Goal: Information Seeking & Learning: Learn about a topic

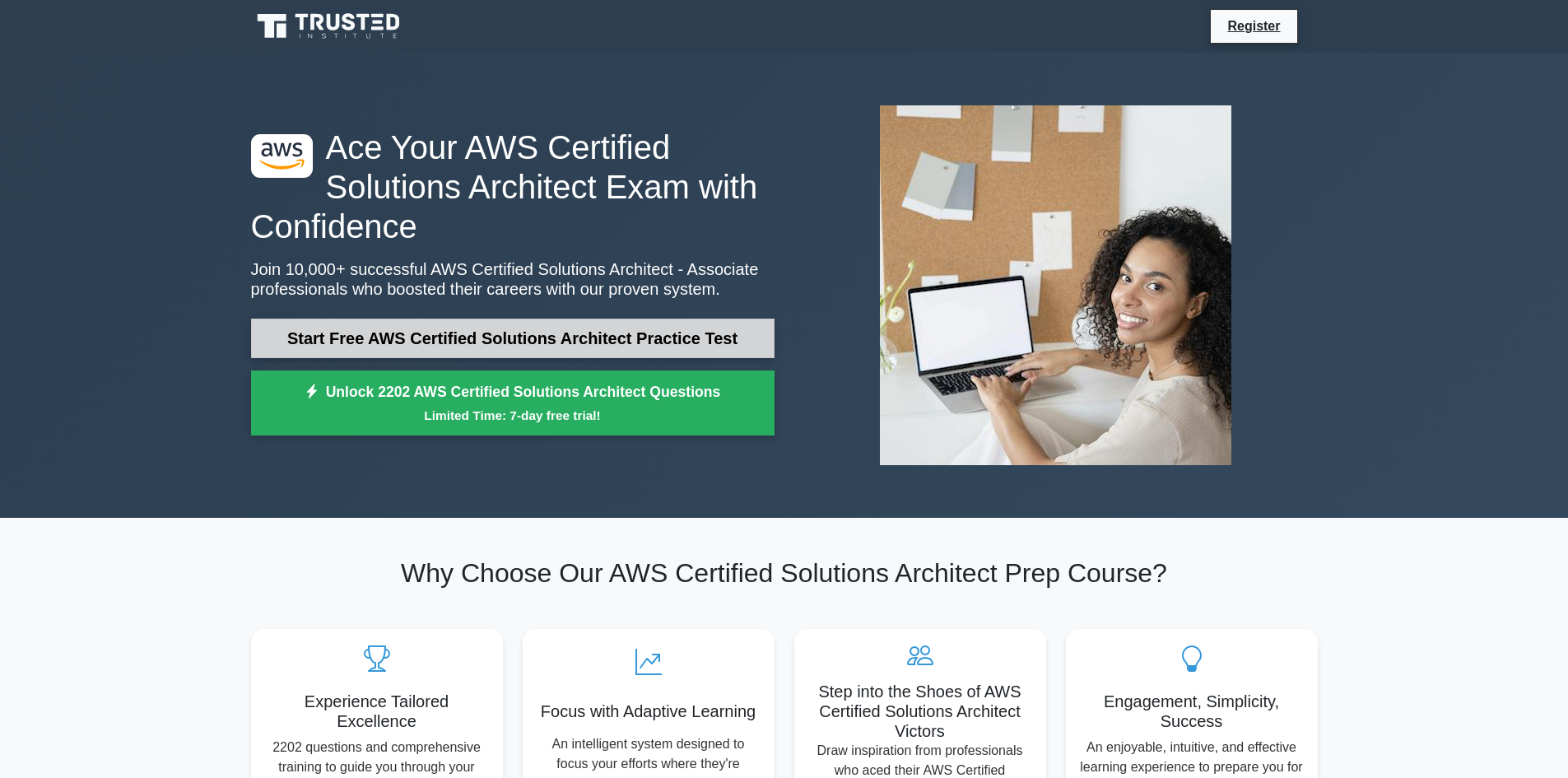
click at [507, 344] on link "Start Free AWS Certified Solutions Architect Practice Test" at bounding box center [513, 338] width 524 height 40
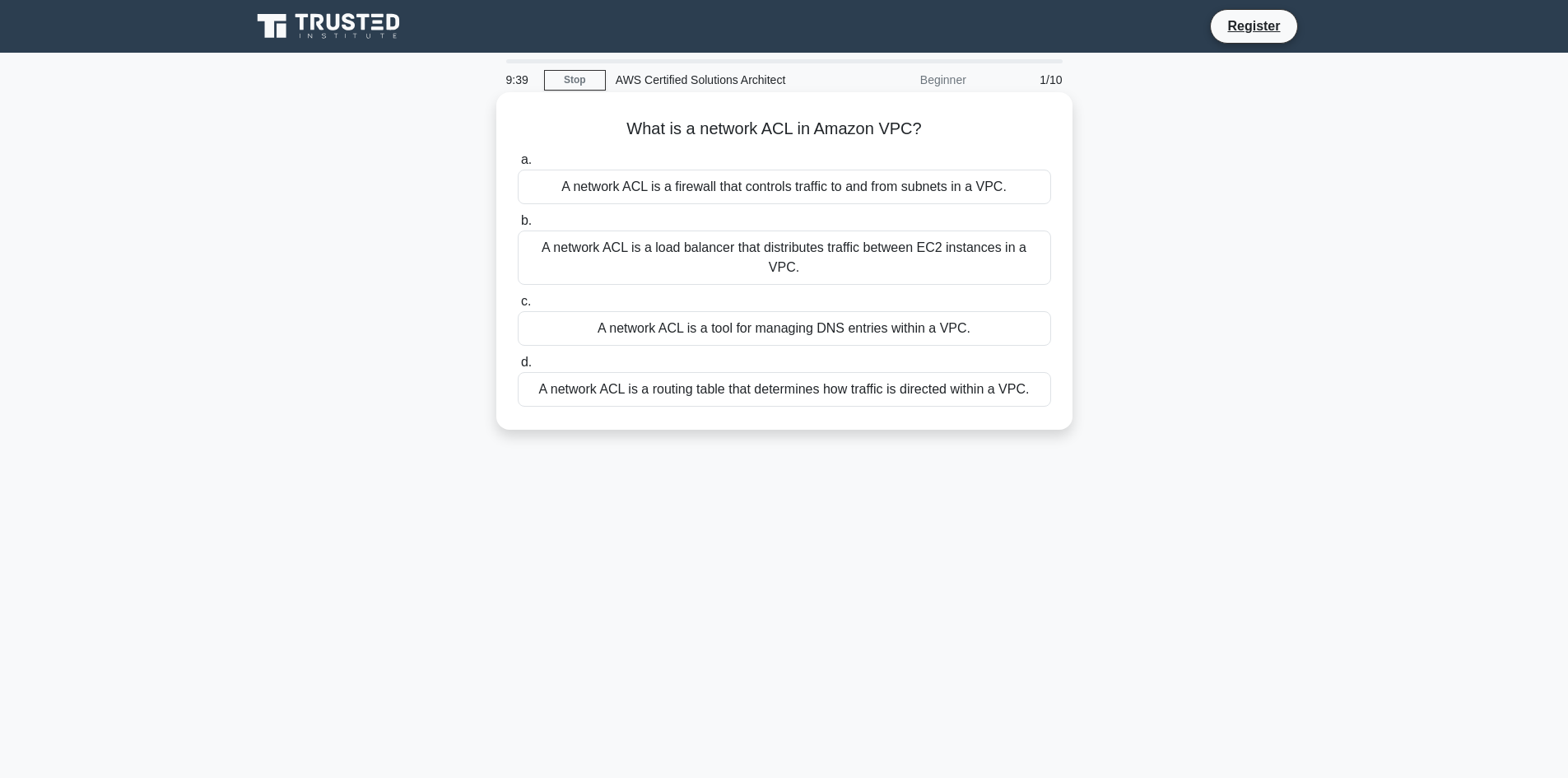
drag, startPoint x: 620, startPoint y: 126, endPoint x: 935, endPoint y: 121, distance: 315.0
click at [935, 121] on h5 "What is a network ACL in Amazon VPC? .spinner_0XTQ{transform-origin:center;anim…" at bounding box center [784, 128] width 537 height 21
copy h5 "What is a network ACL in Amazon VPC?"
click at [624, 119] on h5 "What is a network ACL in Amazon VPC? .spinner_0XTQ{transform-origin:center;anim…" at bounding box center [784, 128] width 537 height 21
drag, startPoint x: 624, startPoint y: 119, endPoint x: 1033, endPoint y: 361, distance: 475.2
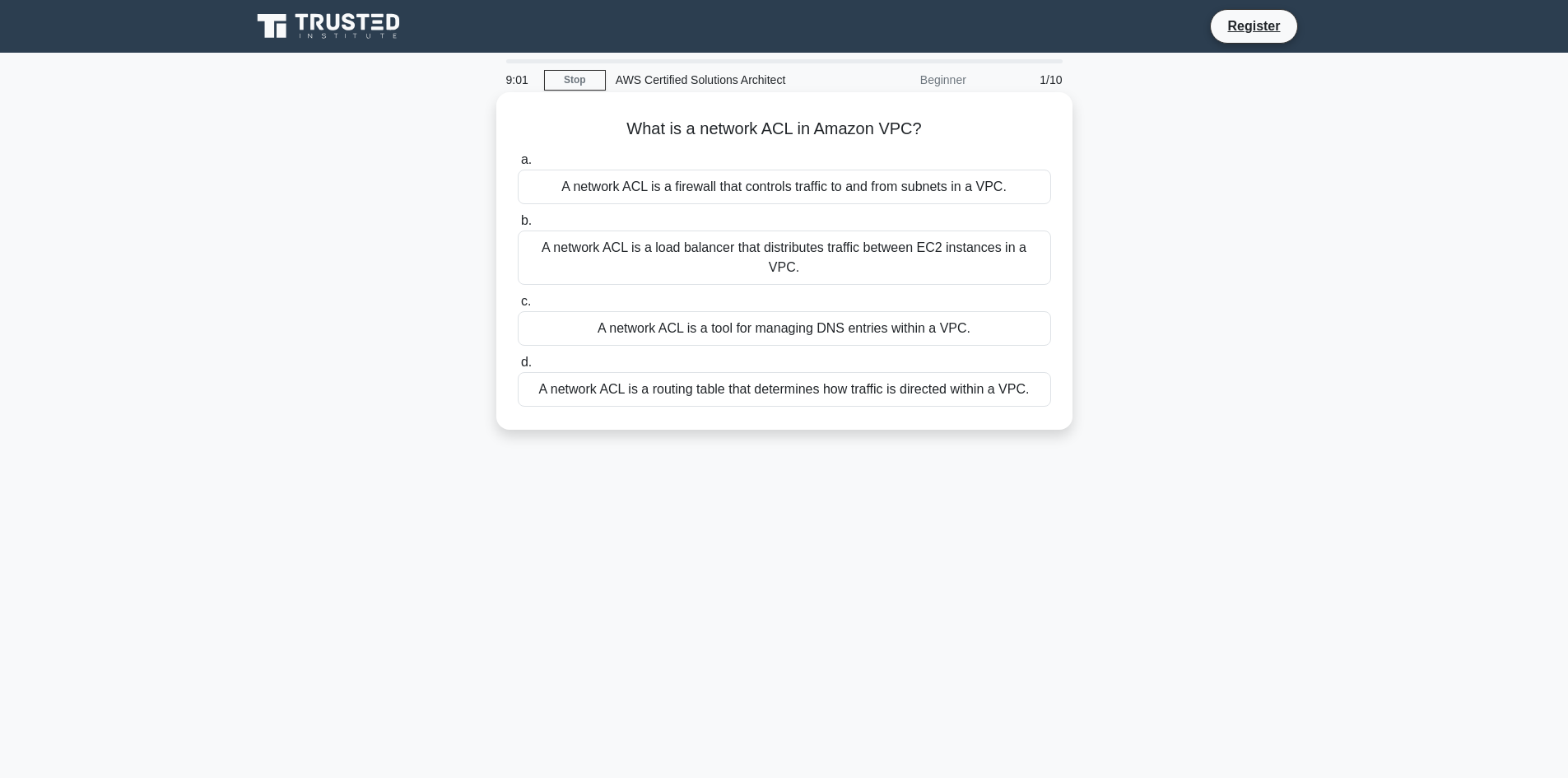
click at [1033, 361] on div "What is a network ACL in Amazon VPC? .spinner_0XTQ{transform-origin:center;anim…" at bounding box center [785, 261] width 563 height 324
copy div "What is a network ACL in Amazon VPC? .spinner_0XTQ{transform-origin:center;anim…"
click at [989, 117] on div "What is a network ACL in Amazon VPC? .spinner_0XTQ{transform-origin:center;anim…" at bounding box center [785, 261] width 563 height 324
click at [980, 142] on div "What is a network ACL in Amazon VPC? .spinner_0XTQ{transform-origin:center;anim…" at bounding box center [785, 261] width 563 height 324
click at [974, 129] on h5 "What is a network ACL in Amazon VPC? .spinner_0XTQ{transform-origin:center;anim…" at bounding box center [784, 128] width 537 height 21
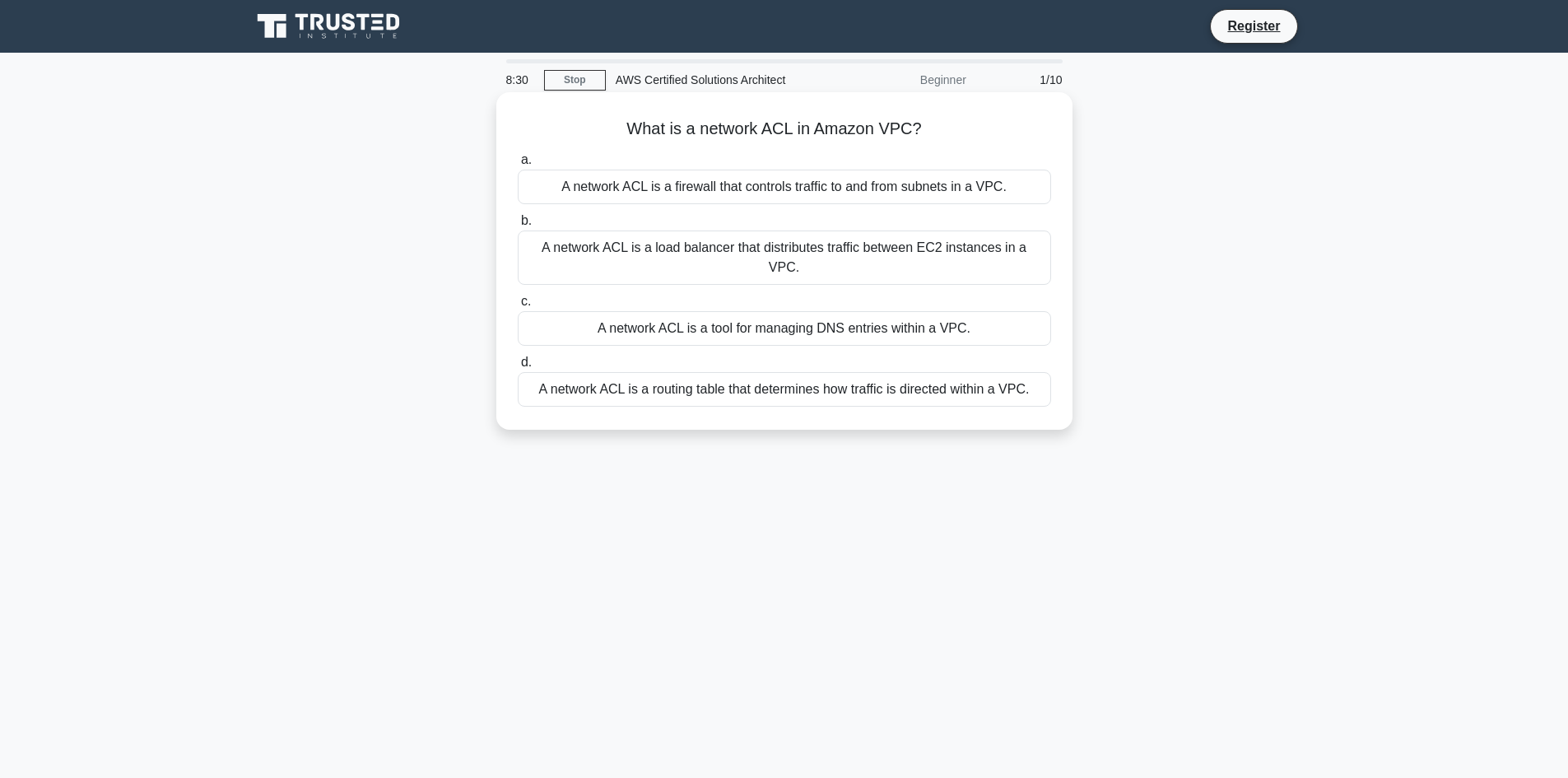
click at [778, 186] on div "A network ACL is a firewall that controls traffic to and from subnets in a VPC." at bounding box center [785, 187] width 534 height 34
click at [518, 165] on input "a. A network ACL is a firewall that controls traffic to and from subnets in a V…" at bounding box center [518, 161] width 0 height 11
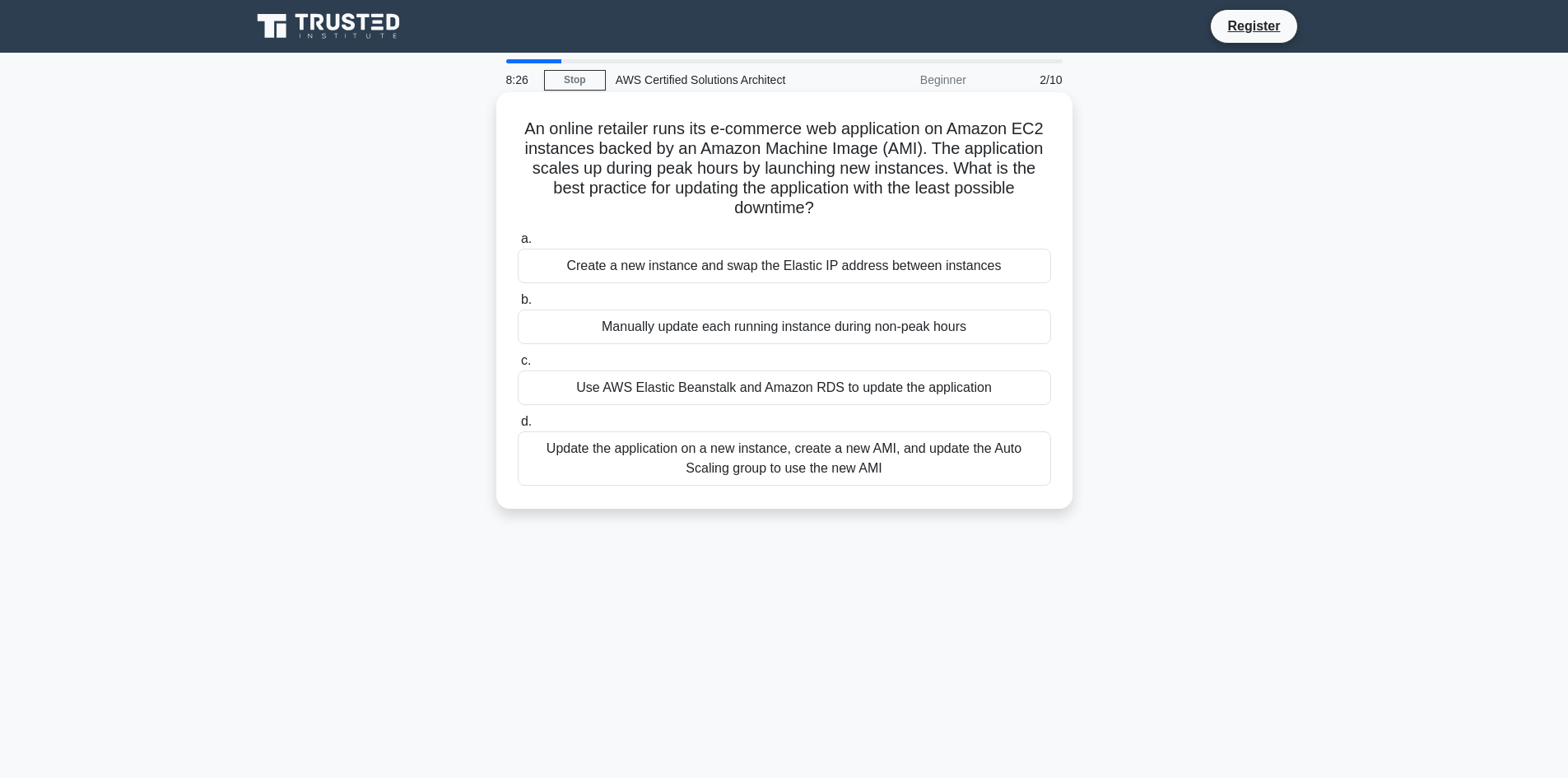
drag, startPoint x: 520, startPoint y: 125, endPoint x: 962, endPoint y: 474, distance: 563.2
click at [962, 474] on div "An online retailer runs its e-commerce web application on Amazon EC2 instances …" at bounding box center [785, 300] width 563 height 404
copy div "An online retailer runs its e-commerce web application on Amazon EC2 instances …"
click at [1057, 191] on div "An online retailer runs its e-commerce web application on Amazon EC2 instances …" at bounding box center [785, 300] width 563 height 404
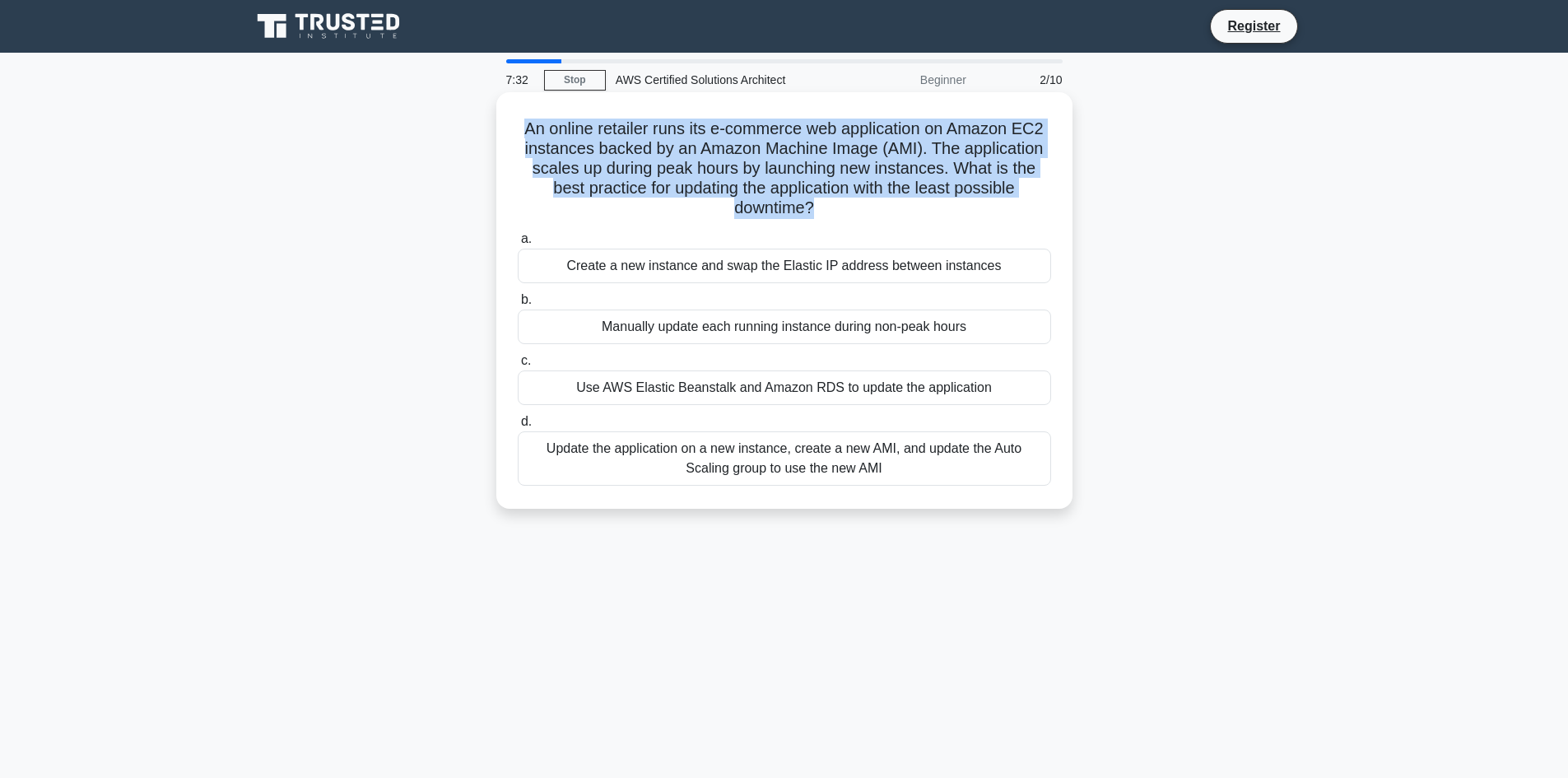
click at [1057, 191] on div "An online retailer runs its e-commerce web application on Amazon EC2 instances …" at bounding box center [785, 300] width 563 height 404
click at [1047, 190] on h5 "An online retailer runs its e-commerce web application on Amazon EC2 instances …" at bounding box center [784, 168] width 537 height 101
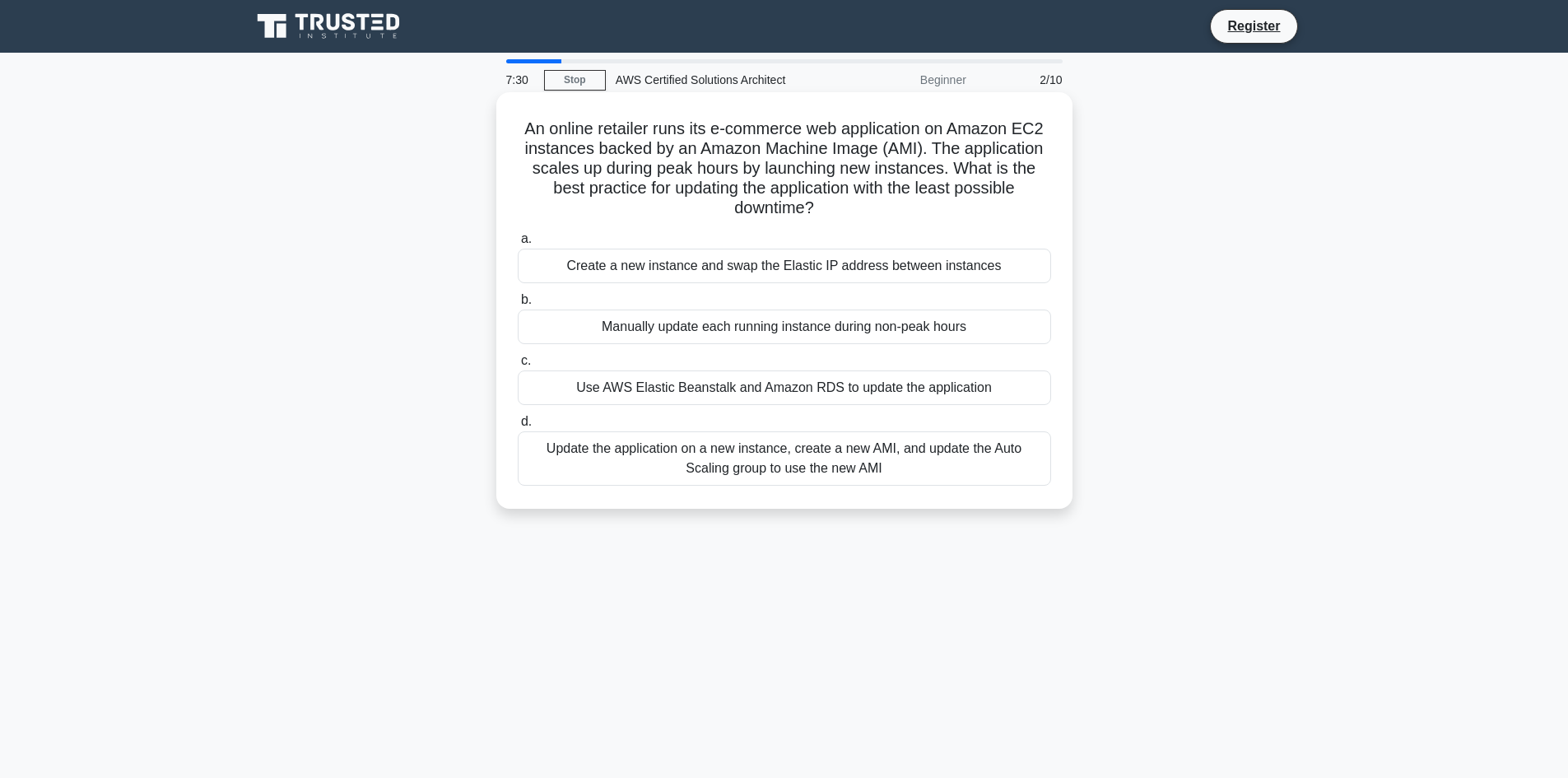
click at [714, 453] on div "Update the application on a new instance, create a new AMI, and update the Auto…" at bounding box center [785, 458] width 534 height 55
click at [518, 428] on input "d. Update the application on a new instance, create a new AMI, and update the A…" at bounding box center [518, 422] width 0 height 11
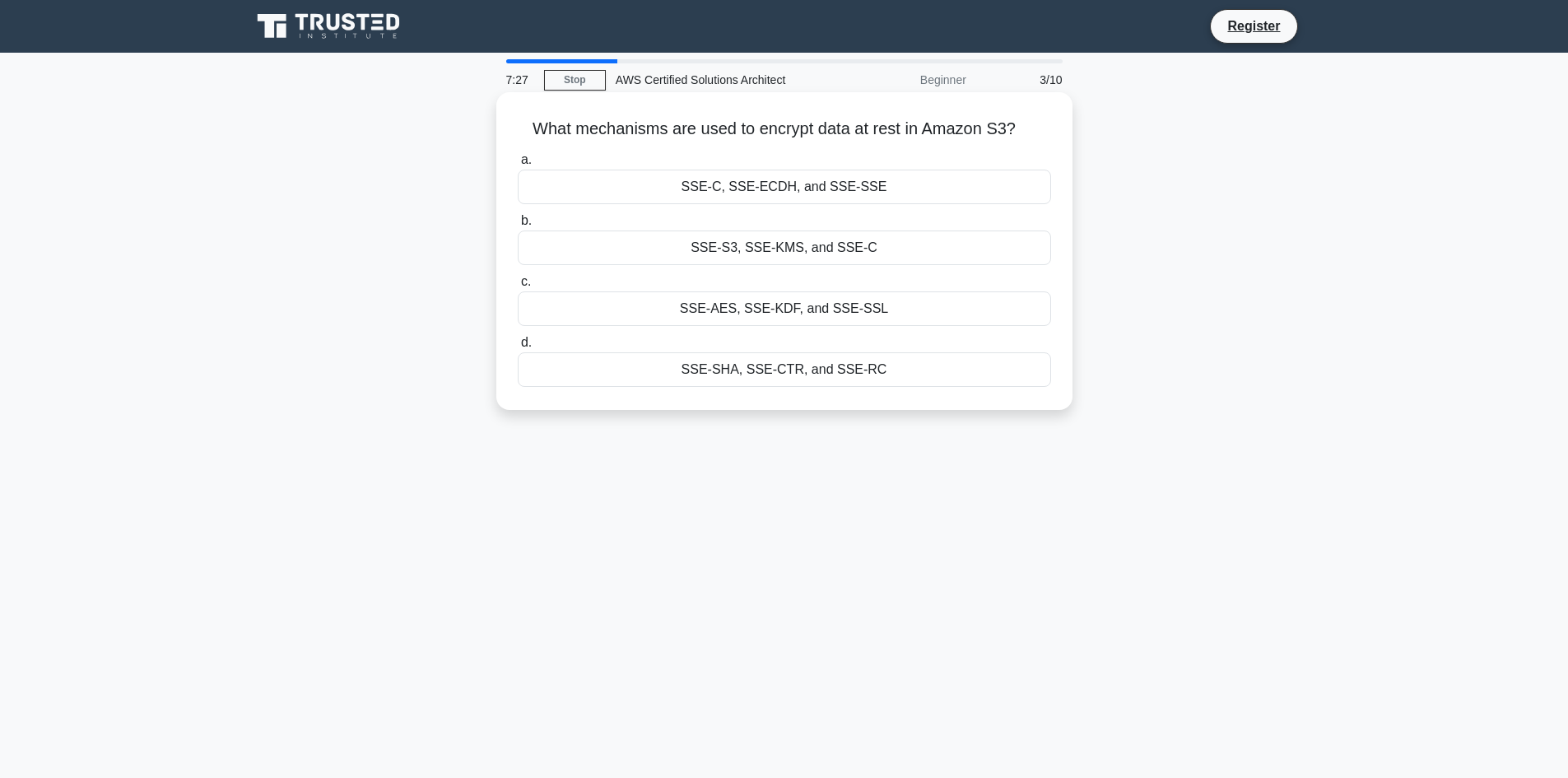
drag, startPoint x: 527, startPoint y: 127, endPoint x: 928, endPoint y: 388, distance: 478.5
click at [928, 388] on div "What mechanisms are used to encrypt data at rest in Amazon S3? .spinner_0XTQ{tr…" at bounding box center [785, 251] width 563 height 305
copy div "What mechanisms are used to encrypt data at rest in Amazon S3? .spinner_0XTQ{tr…"
click at [1034, 126] on icon ".spinner_0XTQ{transform-origin:center;animation:spinner_y6GP .75s linear infini…" at bounding box center [1025, 129] width 19 height 19
click at [897, 244] on div "SSE-S3, SSE-KMS, and SSE-C" at bounding box center [785, 248] width 534 height 34
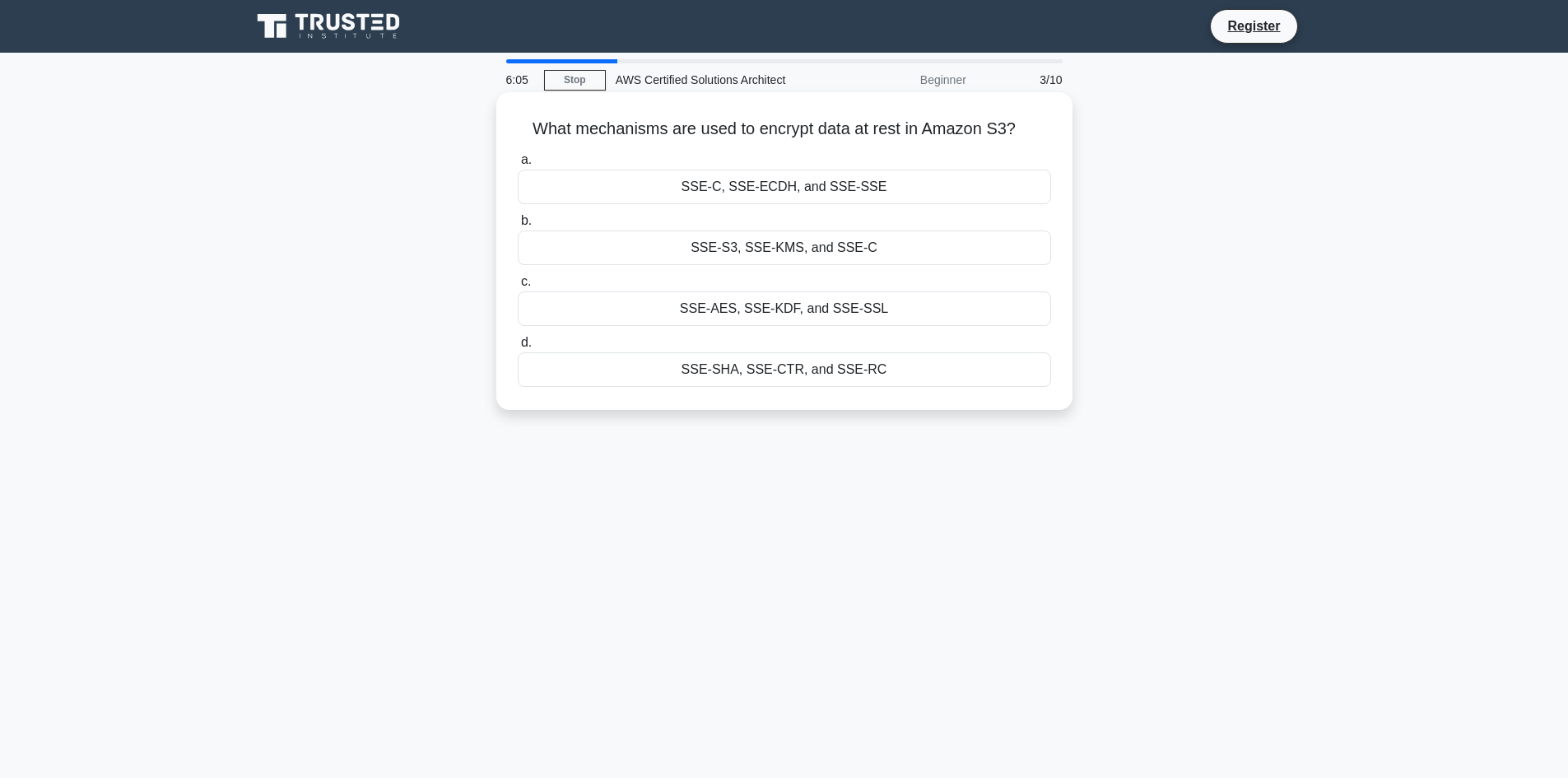
click at [518, 226] on input "b. SSE-S3, SSE-KMS, and SSE-C" at bounding box center [518, 222] width 0 height 11
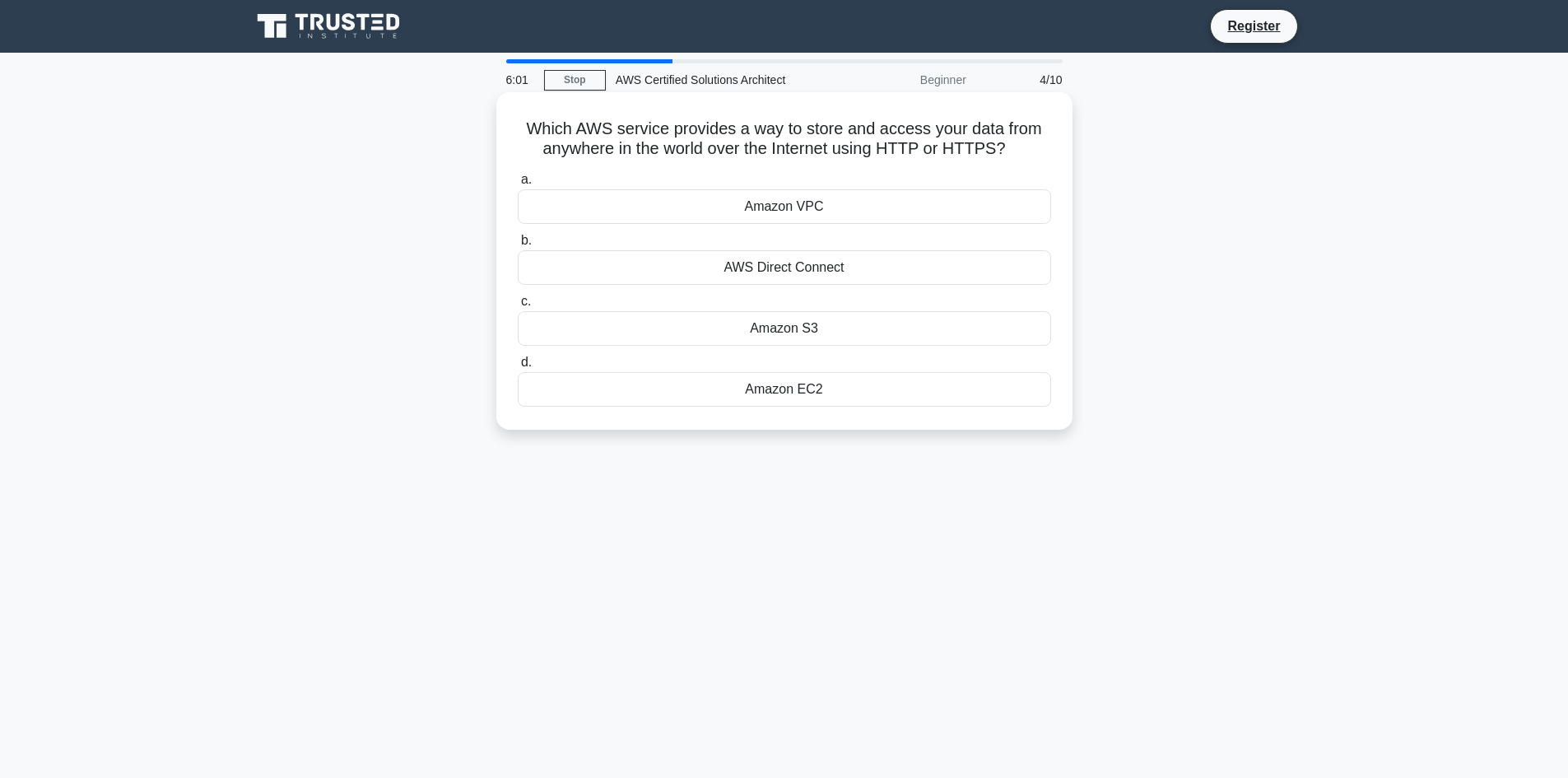
drag, startPoint x: 522, startPoint y: 124, endPoint x: 863, endPoint y: 396, distance: 436.2
click at [863, 396] on div "Which AWS service provides a way to store and access your data from anywhere in…" at bounding box center [785, 261] width 563 height 324
copy div "Which AWS service provides a way to store and access your data from anywhere in…"
click at [1035, 140] on h5 "Which AWS service provides a way to store and access your data from anywhere in…" at bounding box center [784, 139] width 537 height 42
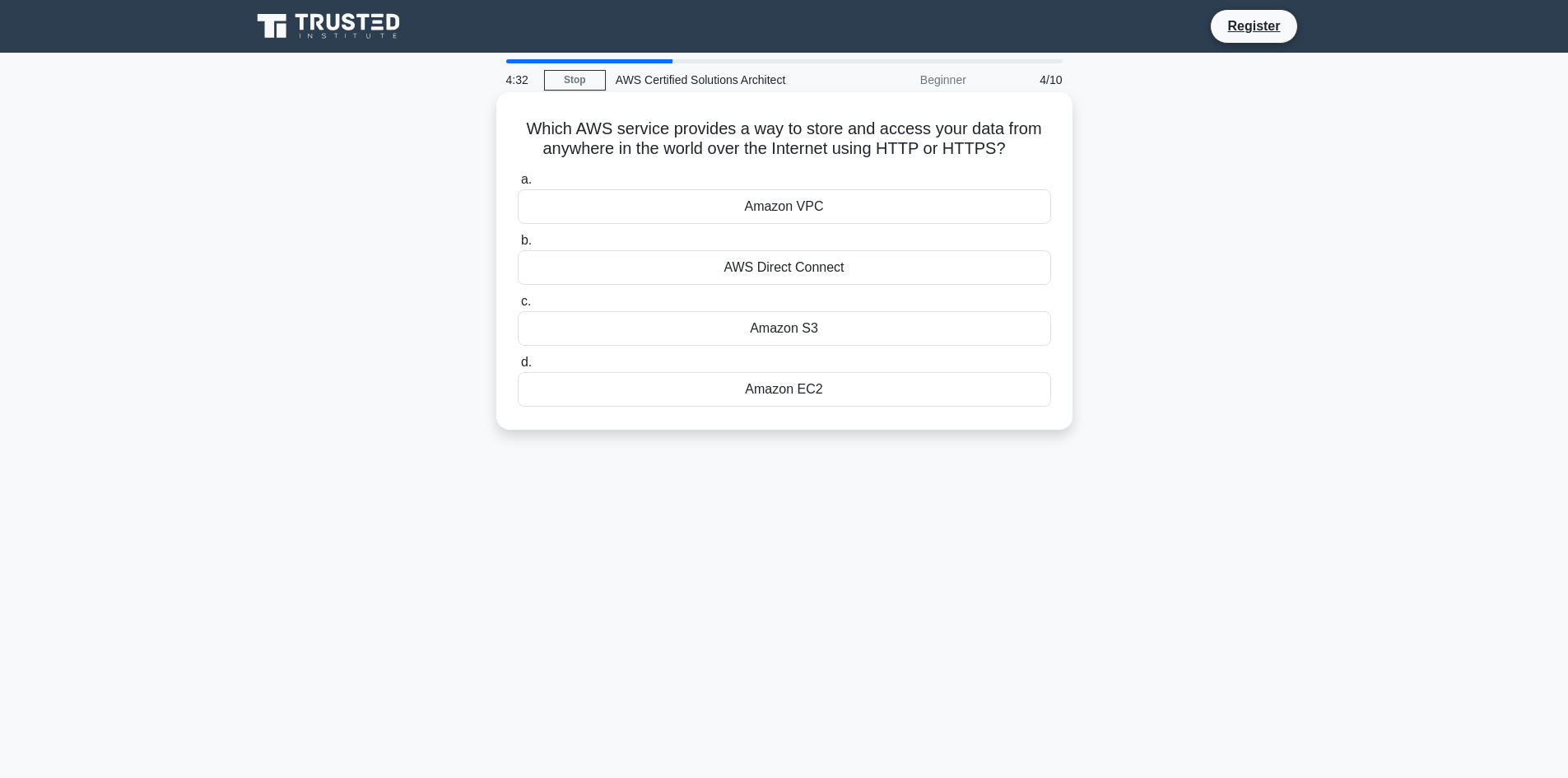
click at [838, 333] on div "Amazon S3" at bounding box center [785, 328] width 534 height 34
click at [518, 308] on input "c. Amazon S3" at bounding box center [518, 302] width 0 height 11
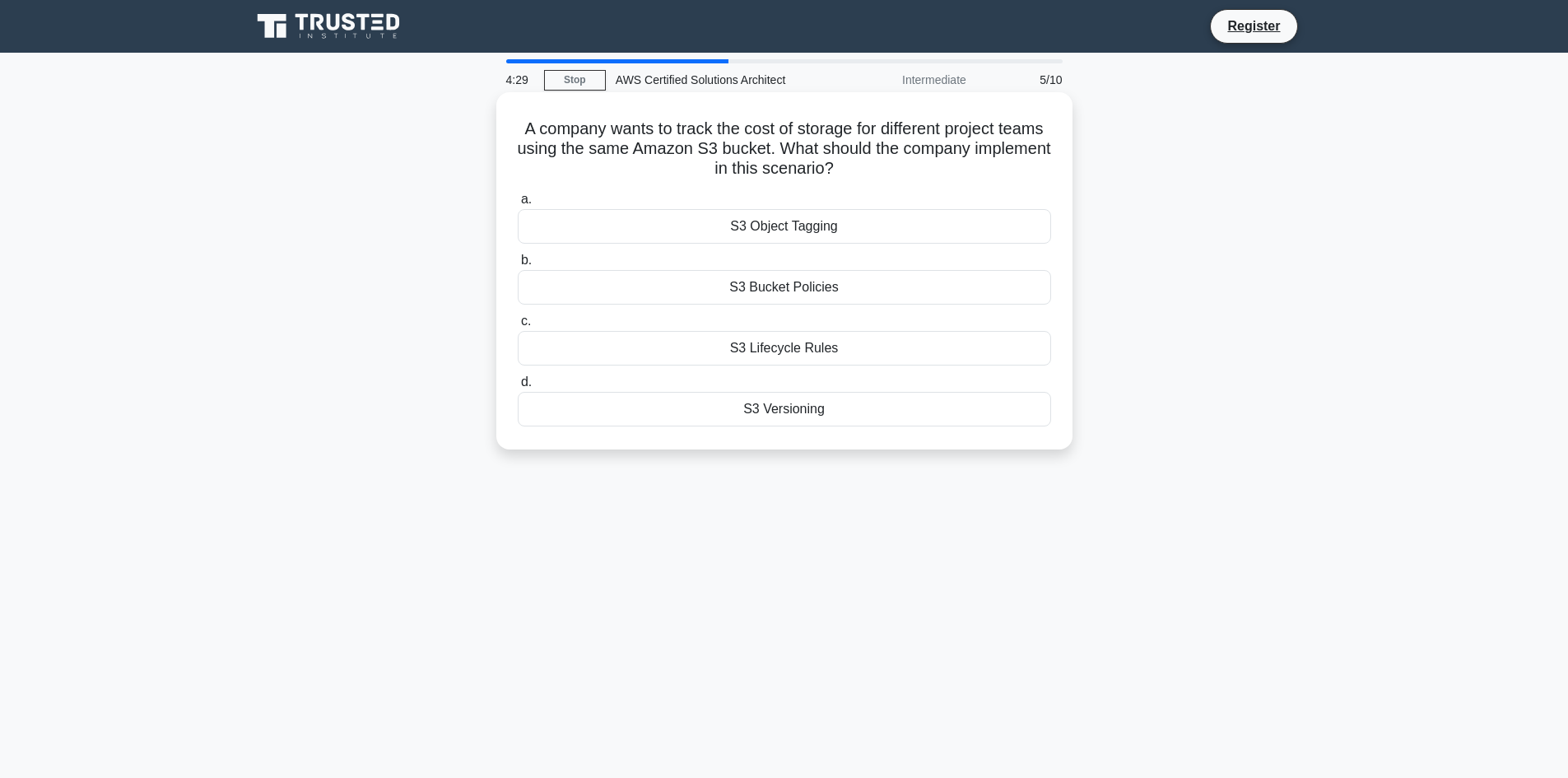
drag, startPoint x: 536, startPoint y: 125, endPoint x: 867, endPoint y: 423, distance: 445.4
click at [867, 423] on div "A company wants to track the cost of storage for different project teams using …" at bounding box center [785, 271] width 563 height 345
copy div "A company wants to track the cost of storage for different project teams using …"
click at [1053, 119] on div "A company wants to track the cost of storage for different project teams using …" at bounding box center [785, 271] width 563 height 345
click at [854, 230] on div "S3 Object Tagging" at bounding box center [785, 225] width 534 height 34
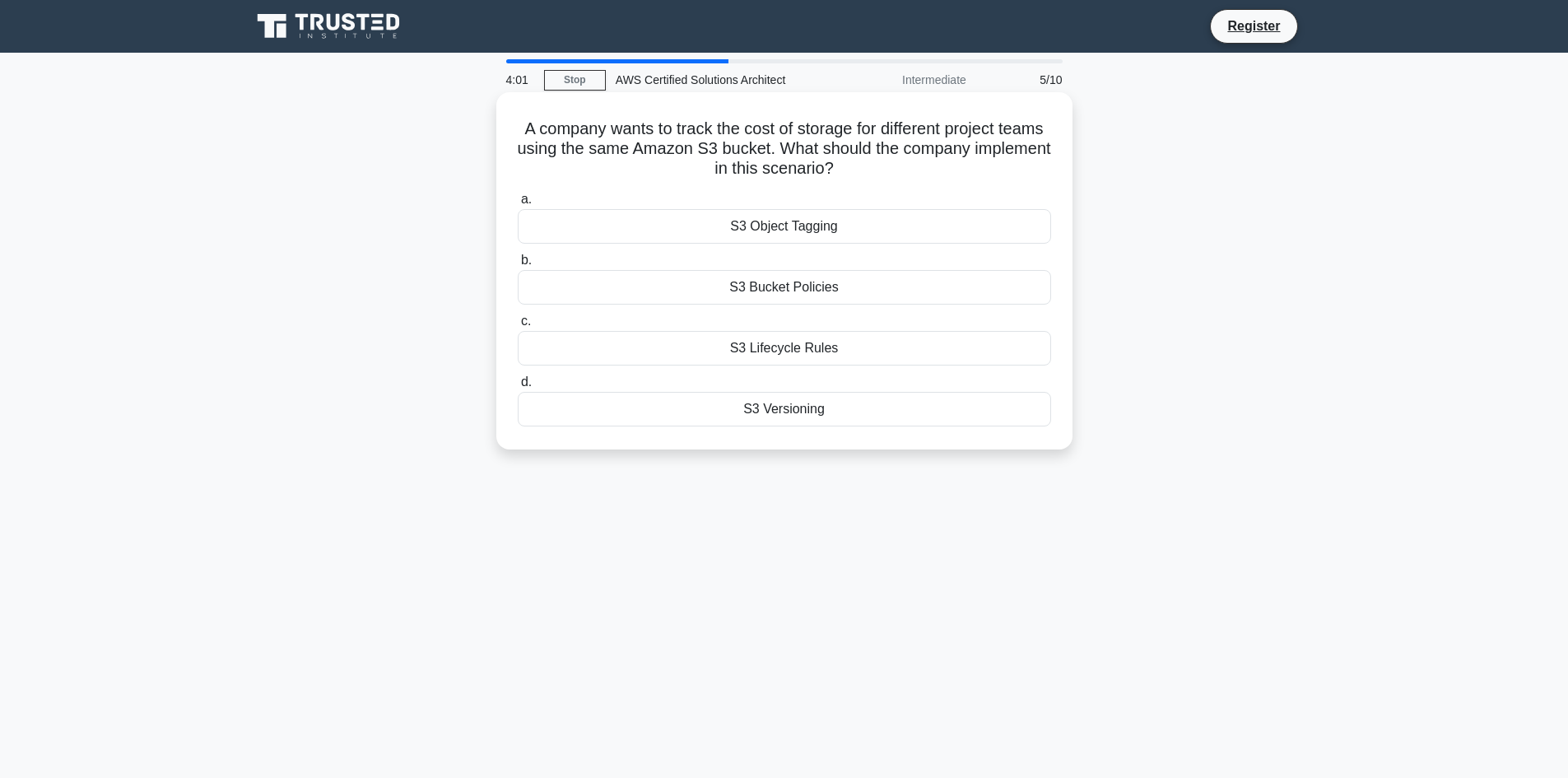
click at [518, 205] on input "a. S3 Object Tagging" at bounding box center [518, 200] width 0 height 11
drag, startPoint x: 521, startPoint y: 126, endPoint x: 831, endPoint y: 421, distance: 427.9
click at [831, 421] on div "Which of the following AWS services can be used to store and manage large volum…" at bounding box center [785, 271] width 563 height 345
copy div "Which of the following AWS services can be used to store and manage large volum…"
click at [1047, 183] on div "Which of the following AWS services can be used to store and manage large volum…" at bounding box center [785, 271] width 563 height 345
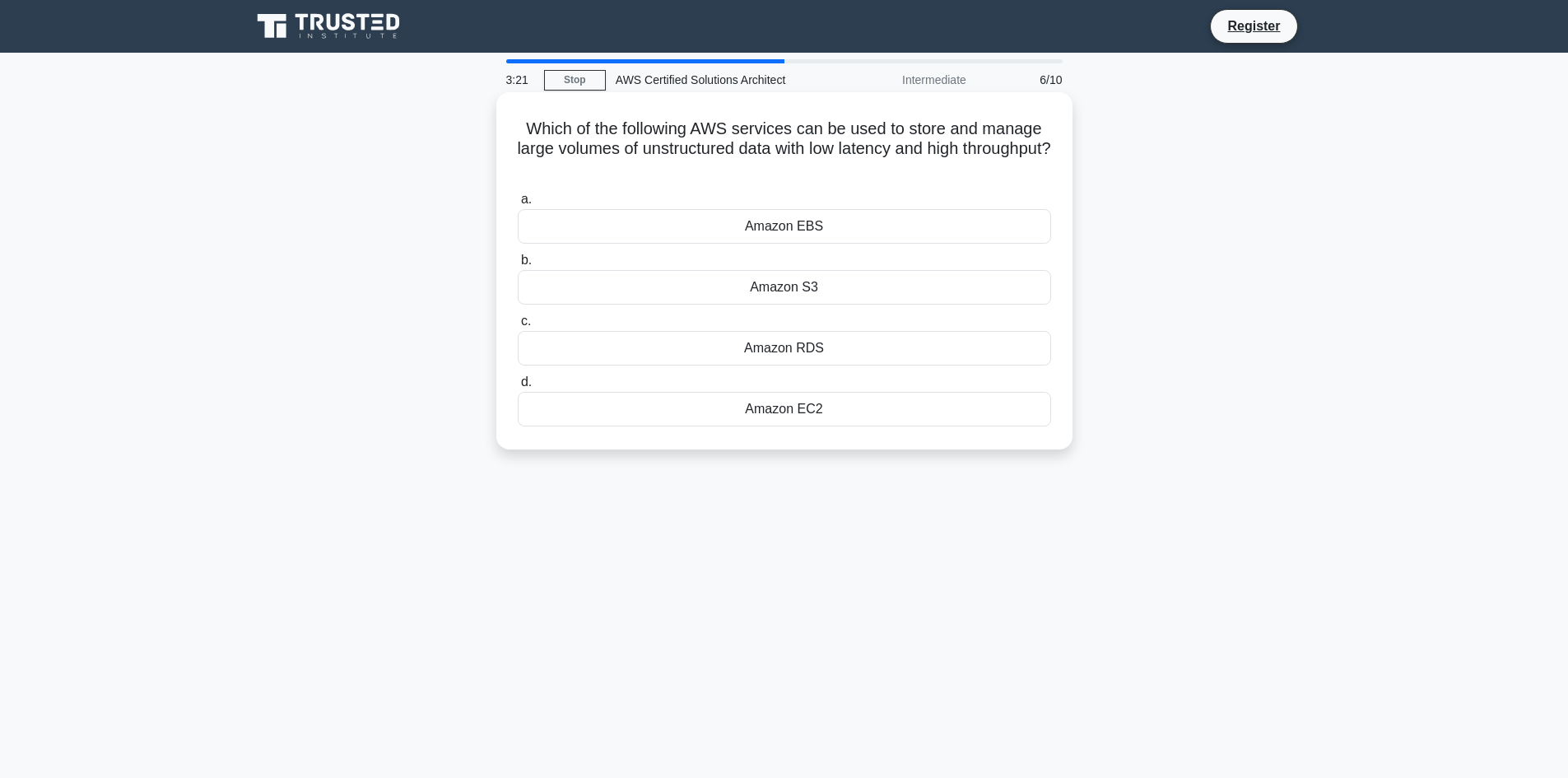
click at [836, 286] on div "Amazon S3" at bounding box center [785, 286] width 534 height 34
click at [518, 266] on input "b. Amazon S3" at bounding box center [518, 261] width 0 height 11
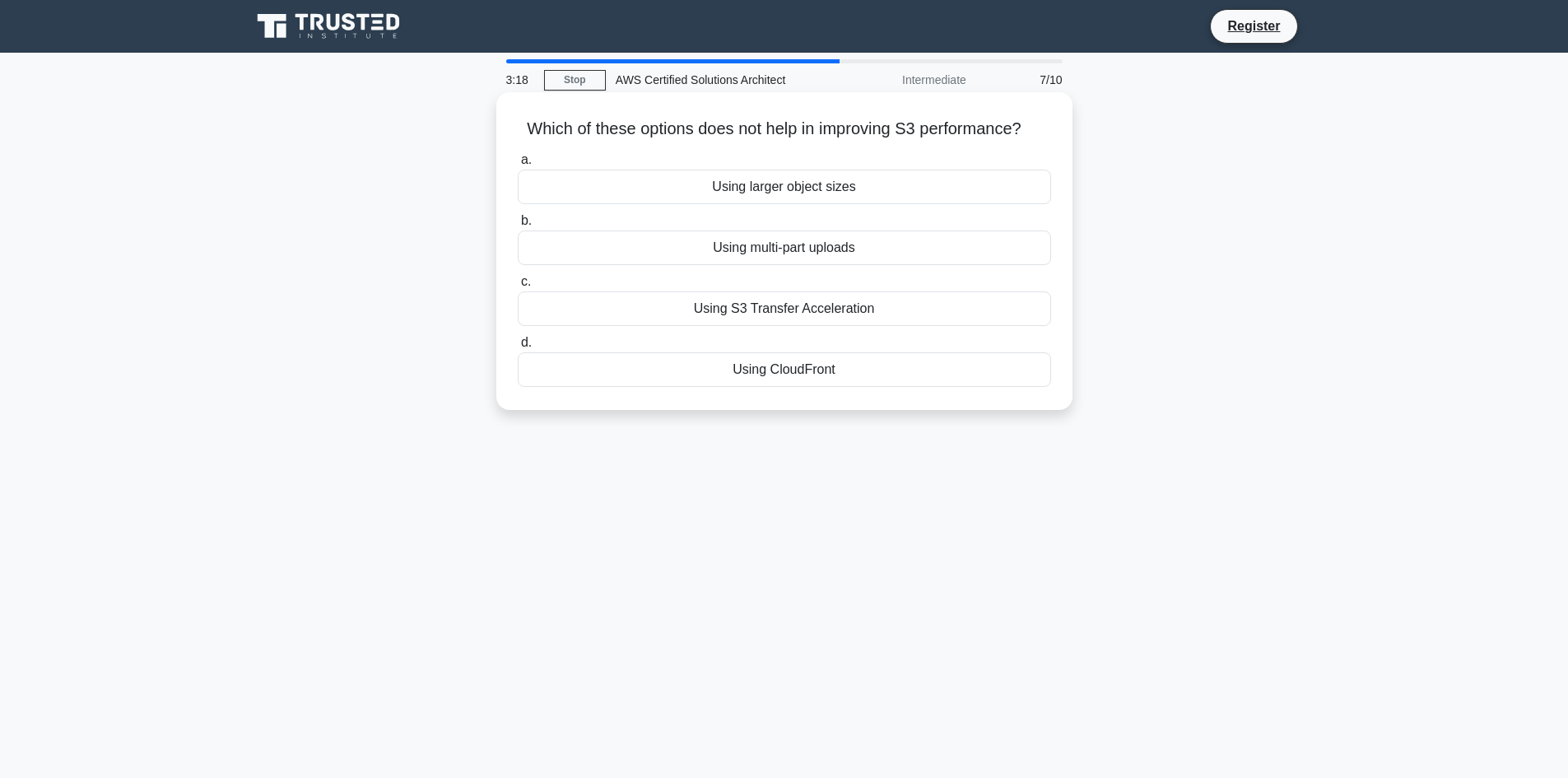
drag, startPoint x: 514, startPoint y: 125, endPoint x: 860, endPoint y: 389, distance: 435.2
click at [860, 389] on div "Which of these options does not help in improving S3 performance? .spinner_0XTQ…" at bounding box center [785, 251] width 563 height 305
copy div "Which of these options does not help in improving S3 performance? .spinner_0XTQ…"
click at [1042, 140] on icon ".spinner_0XTQ{transform-origin:center;animation:spinner_y6GP .75s linear infini…" at bounding box center [1031, 129] width 19 height 19
click at [875, 188] on div "Using larger object sizes" at bounding box center [785, 187] width 534 height 34
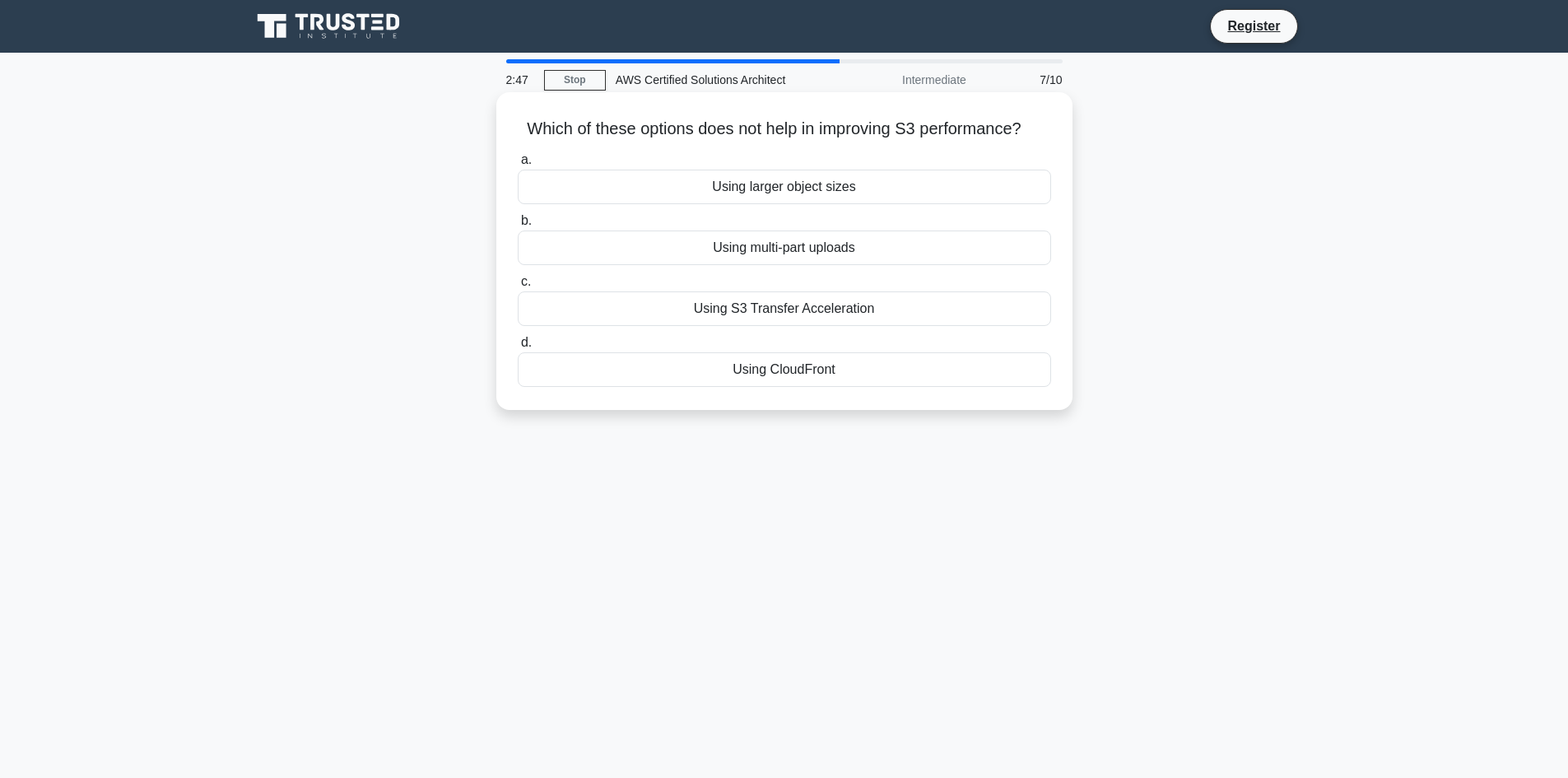
click at [518, 165] on input "a. Using larger object sizes" at bounding box center [518, 161] width 0 height 11
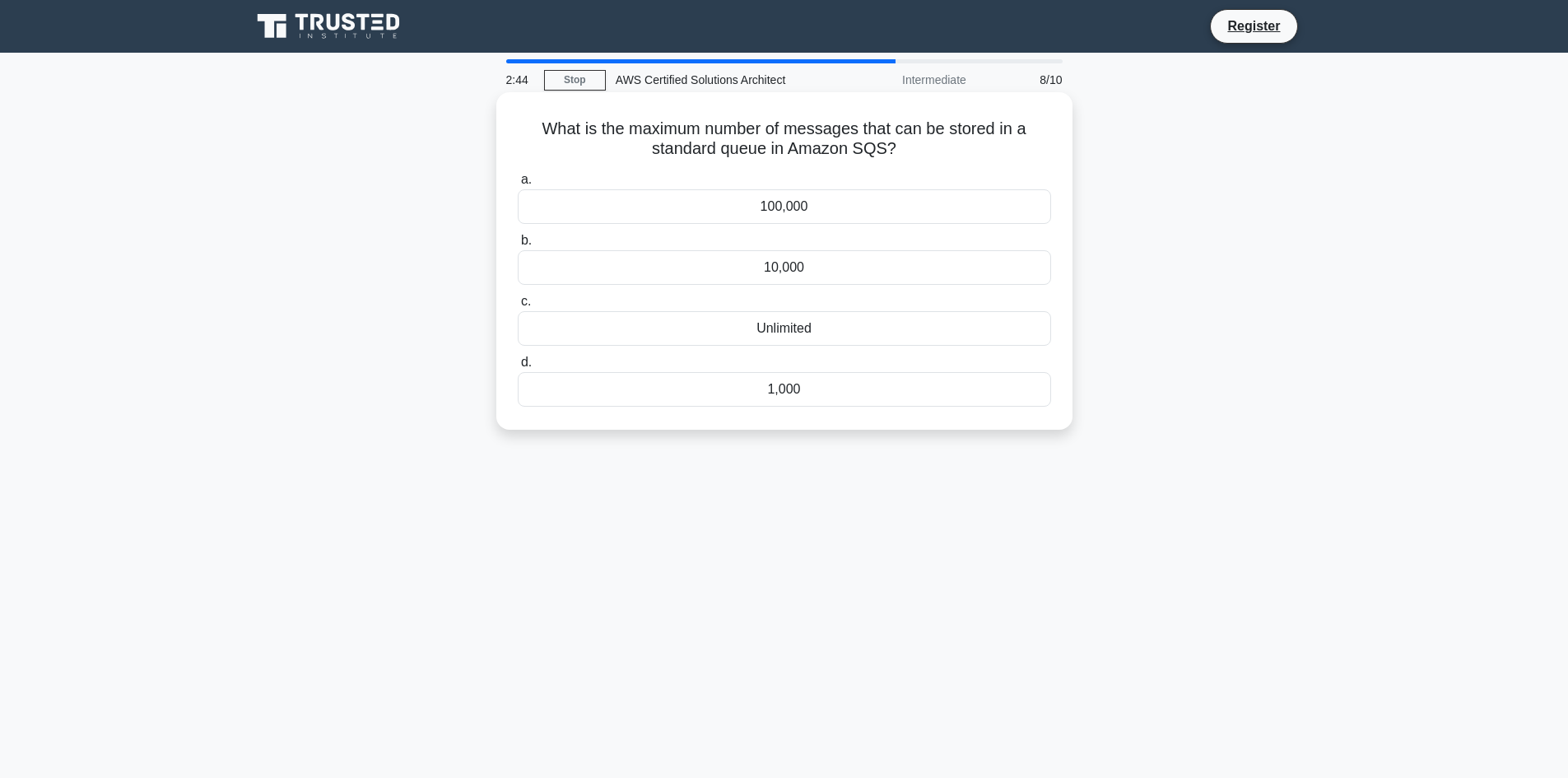
drag, startPoint x: 535, startPoint y: 128, endPoint x: 825, endPoint y: 399, distance: 396.9
click at [825, 399] on div "What is the maximum number of messages that can be stored in a standard queue i…" at bounding box center [785, 261] width 563 height 324
copy div "What is the maximum number of messages that can be stored in a standard queue i…"
click at [1001, 148] on h5 "What is the maximum number of messages that can be stored in a standard queue i…" at bounding box center [784, 139] width 537 height 42
click at [807, 332] on div "Unlimited" at bounding box center [785, 328] width 534 height 34
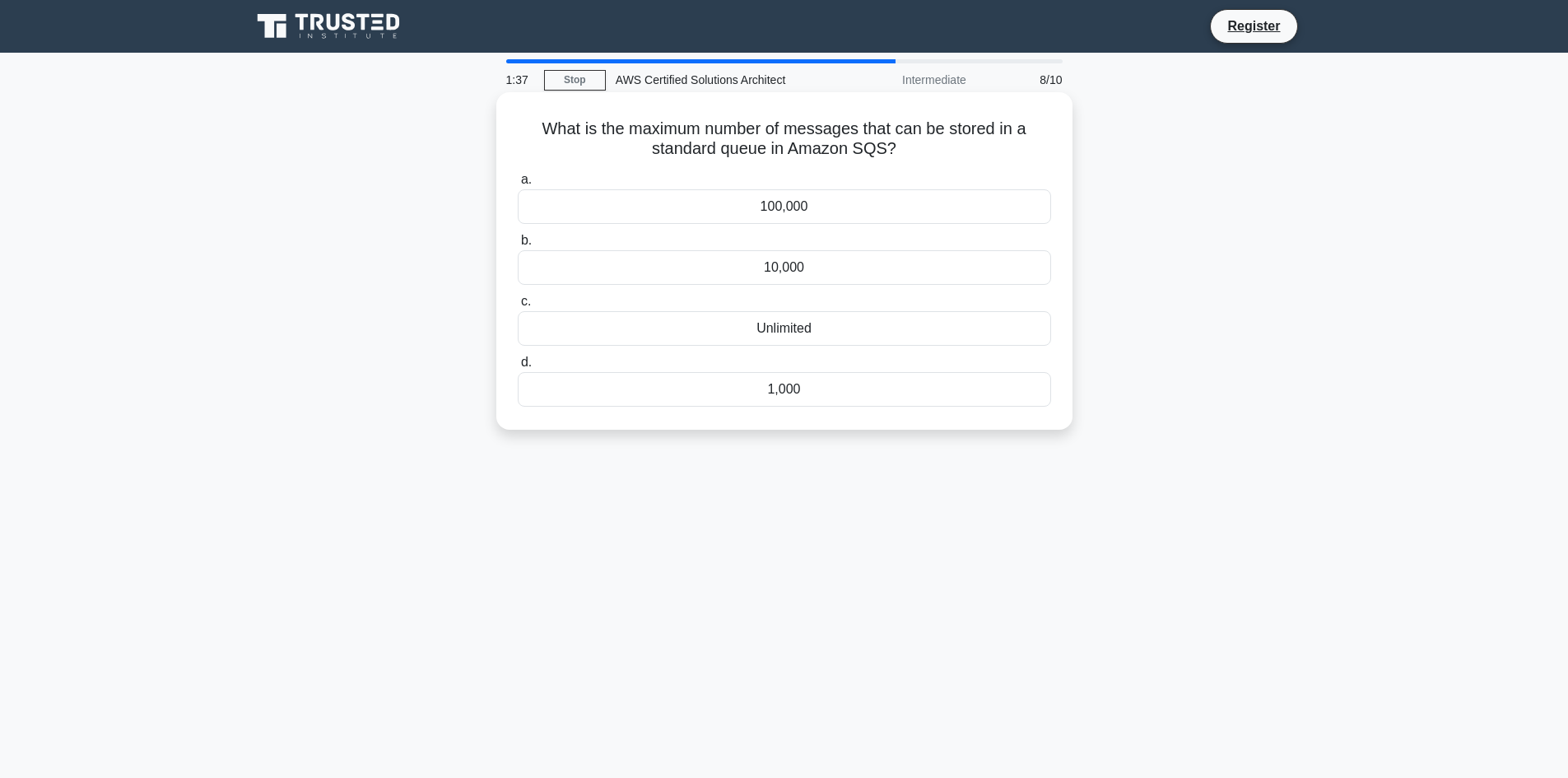
click at [518, 308] on input "c. Unlimited" at bounding box center [518, 302] width 0 height 11
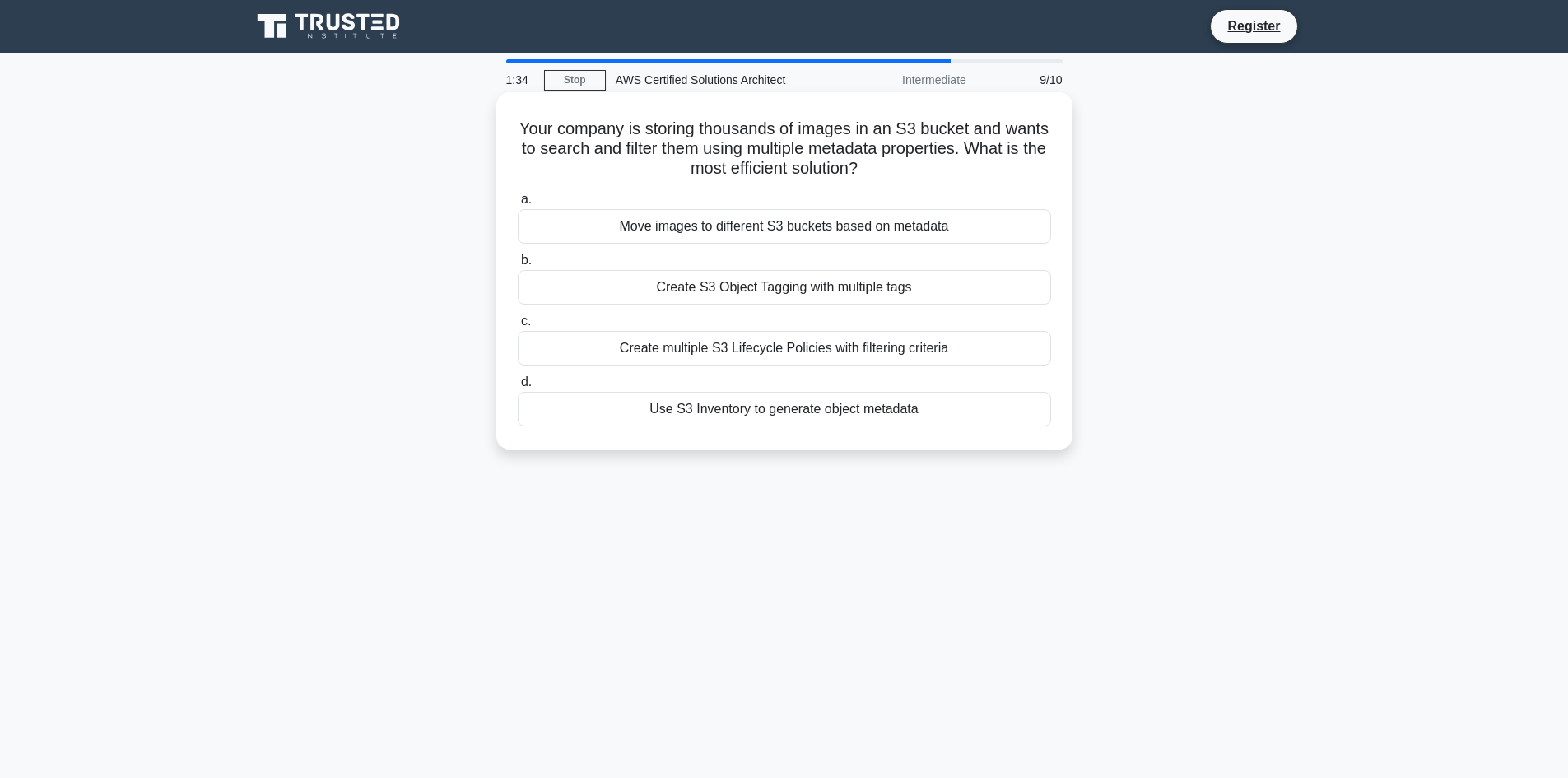
drag, startPoint x: 535, startPoint y: 121, endPoint x: 940, endPoint y: 424, distance: 505.8
click at [940, 424] on div "Your company is storing thousands of images in an S3 bucket and wants to search…" at bounding box center [785, 271] width 563 height 345
click at [985, 178] on h5 "Your company is storing thousands of images in an S3 bucket and wants to search…" at bounding box center [784, 149] width 537 height 61
click at [930, 290] on div "Create S3 Object Tagging with multiple tags" at bounding box center [785, 286] width 534 height 34
click at [518, 266] on input "b. Create S3 Object Tagging with multiple tags" at bounding box center [518, 261] width 0 height 11
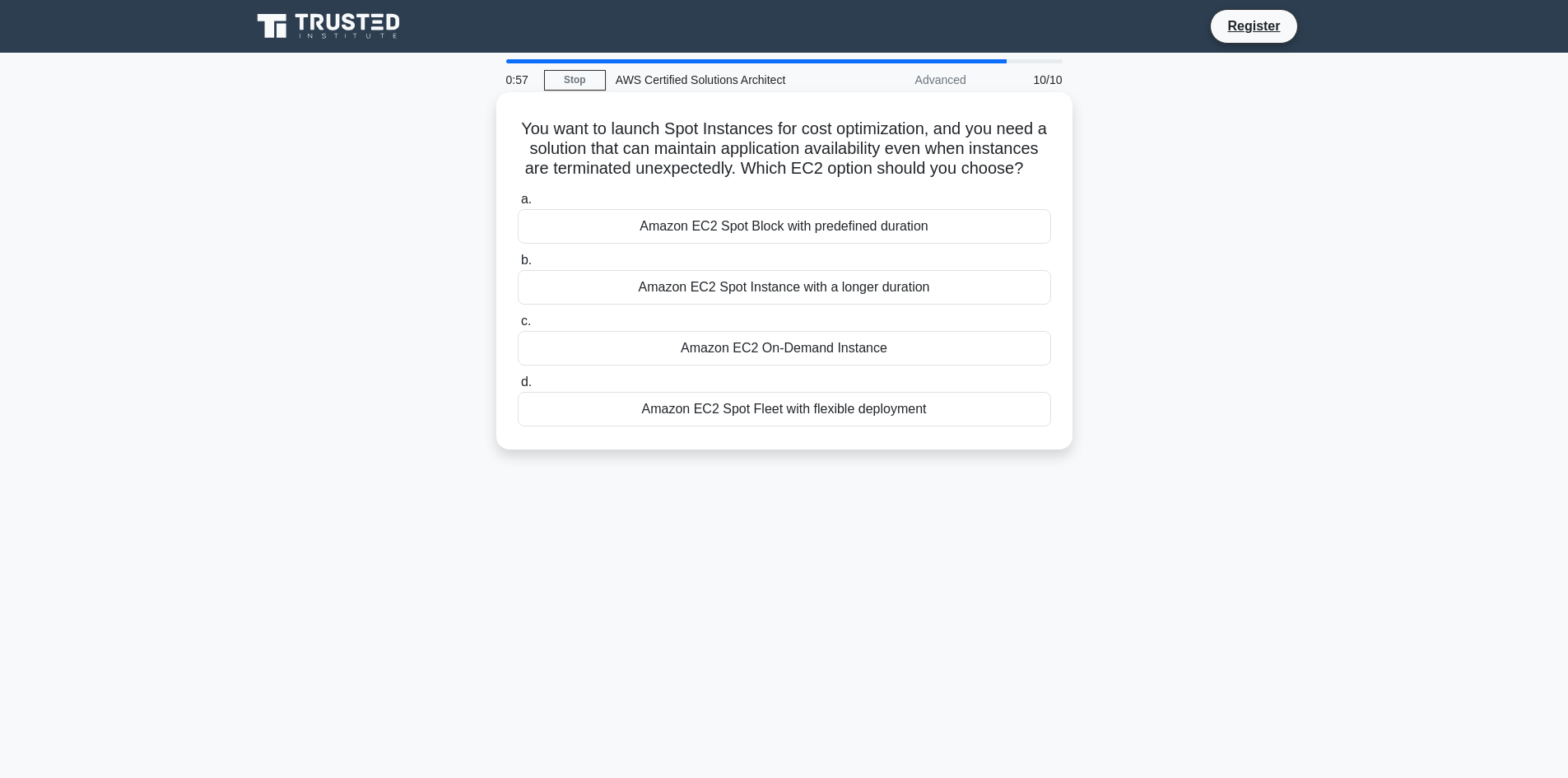
drag, startPoint x: 521, startPoint y: 128, endPoint x: 933, endPoint y: 429, distance: 510.2
click at [933, 429] on div "You want to launch Spot Instances for cost optimization, and you need a solutio…" at bounding box center [785, 271] width 563 height 345
click at [1044, 208] on div "a. Amazon EC2 Spot Block with predefined duration b. Amazon EC2 Spot Instance w…" at bounding box center [784, 308] width 553 height 244
click at [780, 427] on div "Amazon EC2 Spot Fleet with flexible deployment" at bounding box center [785, 408] width 534 height 34
click at [518, 388] on input "d. Amazon EC2 Spot Fleet with flexible deployment" at bounding box center [518, 383] width 0 height 11
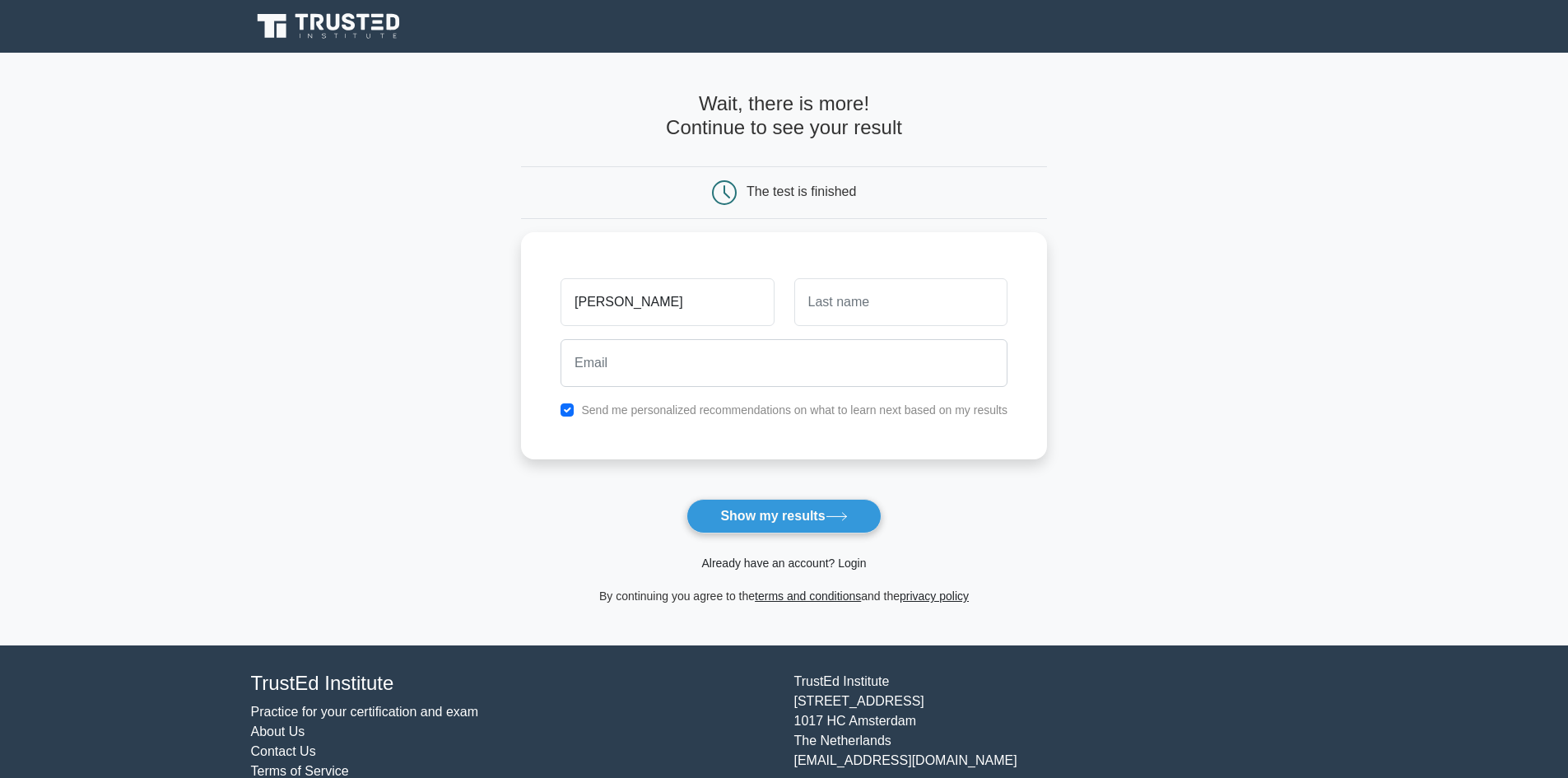
type input "praba"
click at [827, 566] on link "Already have an account? Login" at bounding box center [784, 564] width 164 height 13
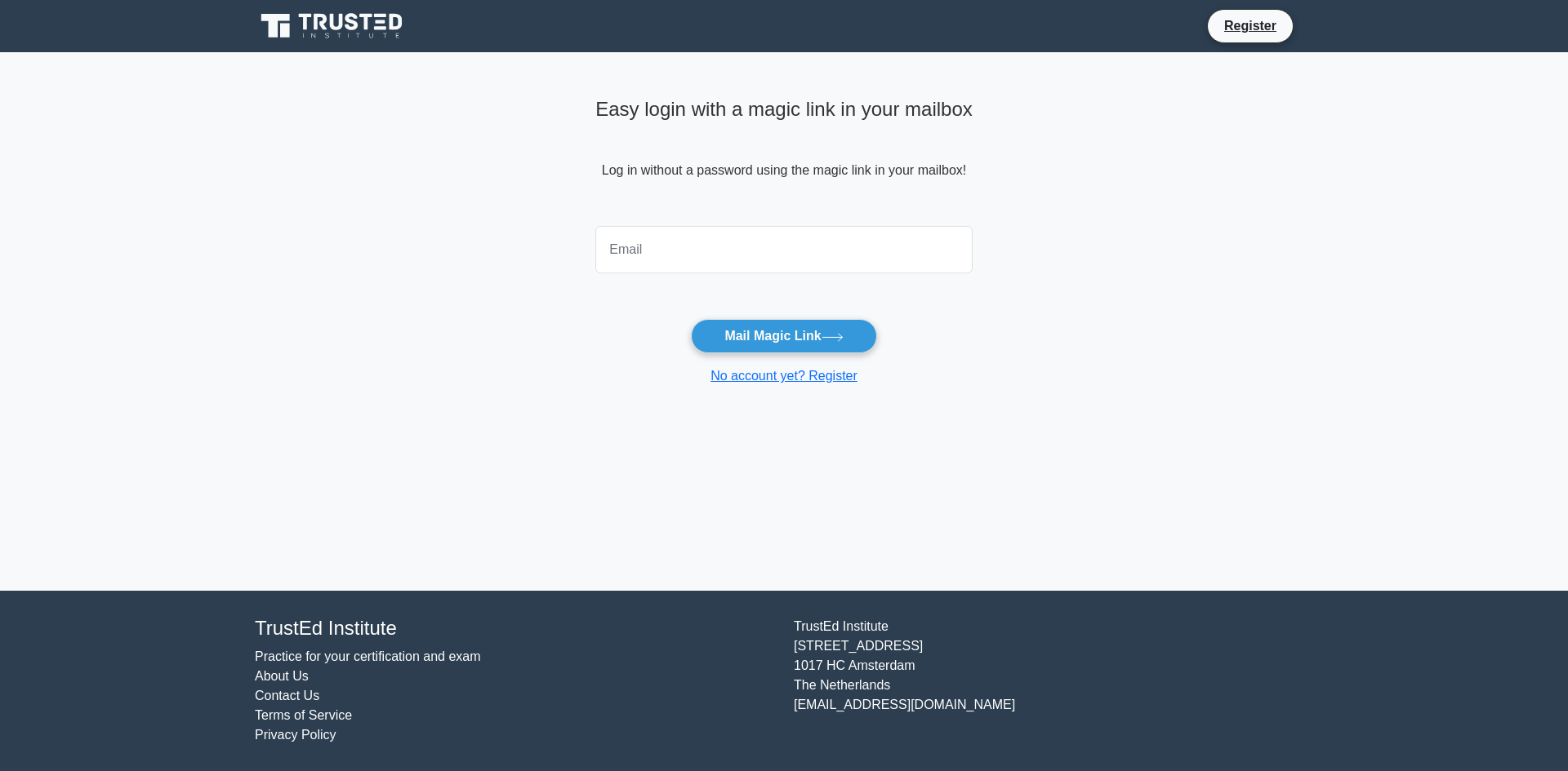
click at [724, 251] on input "email" at bounding box center [784, 250] width 377 height 48
click at [723, 251] on input "email" at bounding box center [784, 250] width 377 height 48
type input "prabame2016@gmail.com"
click at [691, 320] on button "Mail Magic Link" at bounding box center [783, 336] width 185 height 34
click at [781, 340] on button "Mail Magic Link" at bounding box center [783, 336] width 185 height 34
